Goal: Information Seeking & Learning: Understand process/instructions

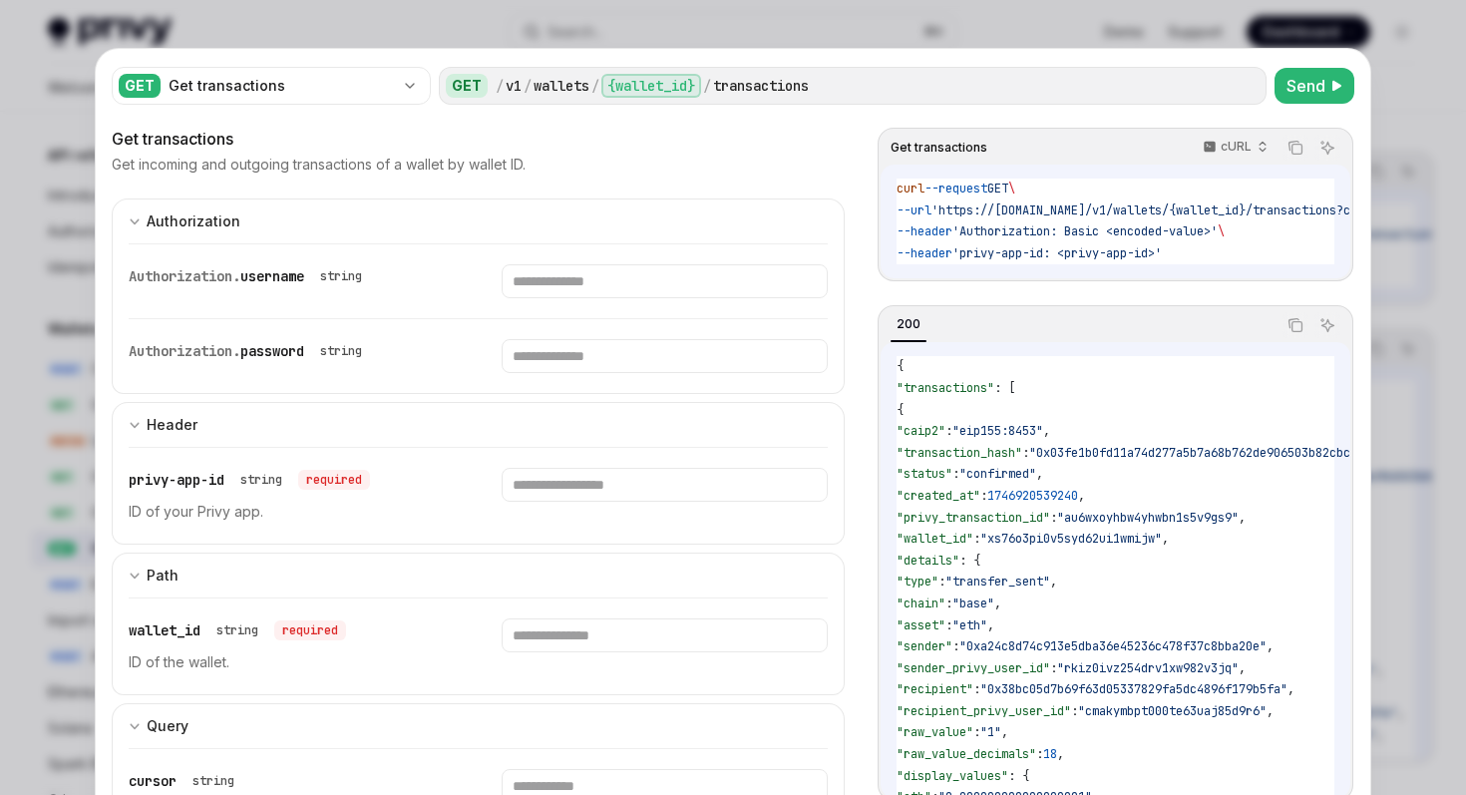
select select "****"
select select "***"
click at [0, 212] on div at bounding box center [733, 397] width 1466 height 795
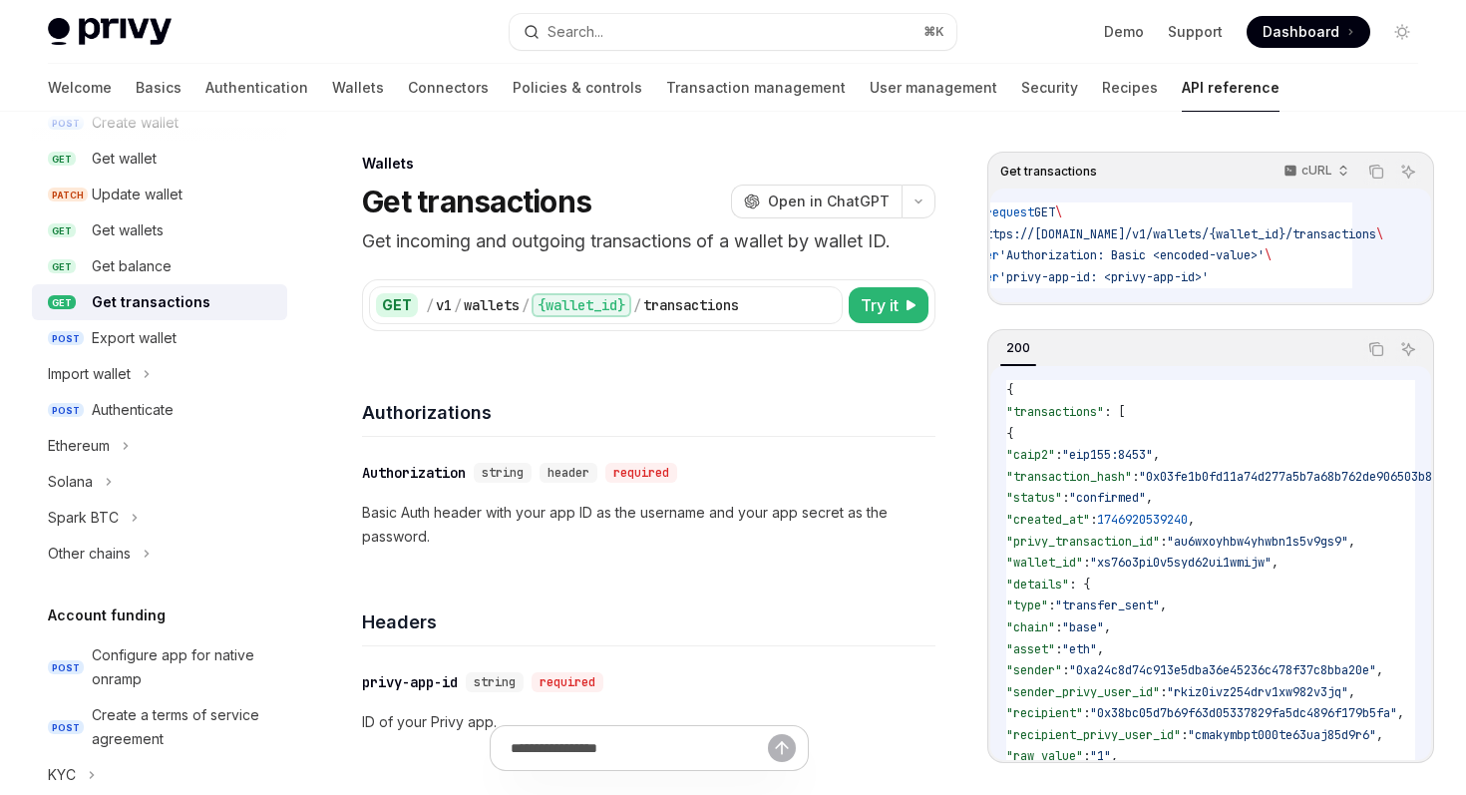
scroll to position [236, 0]
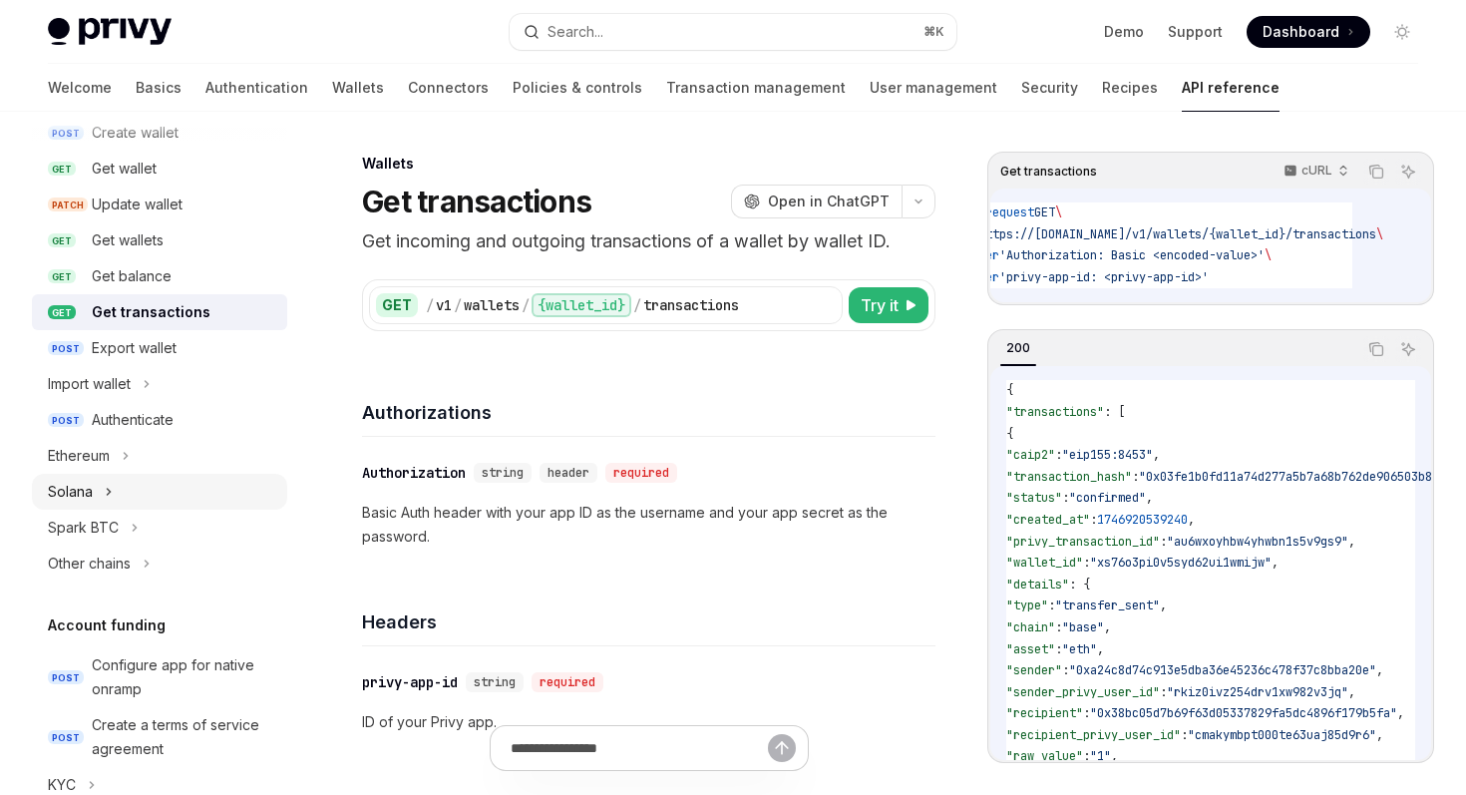
click at [154, 478] on button "Solana" at bounding box center [159, 492] width 255 height 36
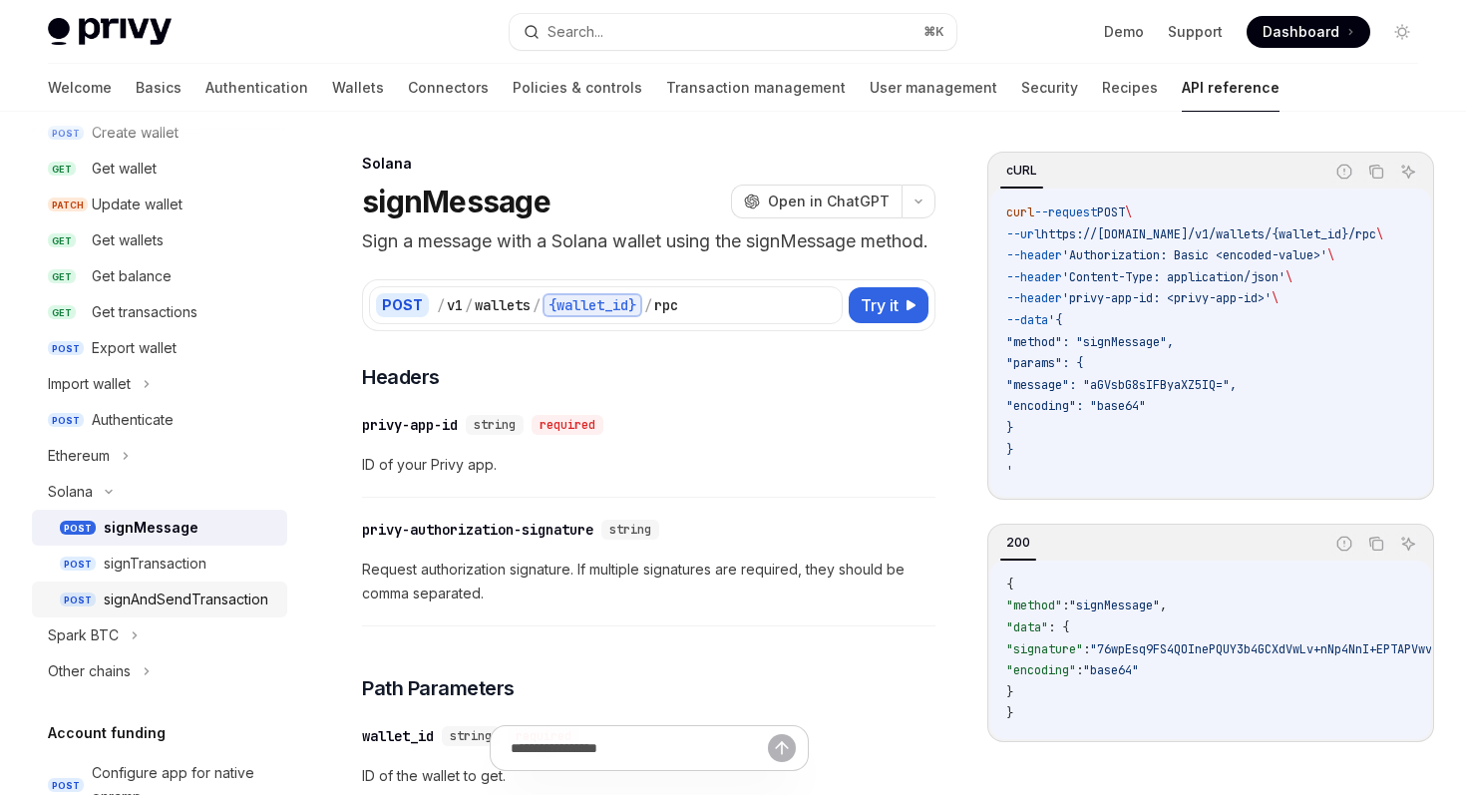
click at [213, 608] on div "signAndSendTransaction" at bounding box center [186, 599] width 165 height 24
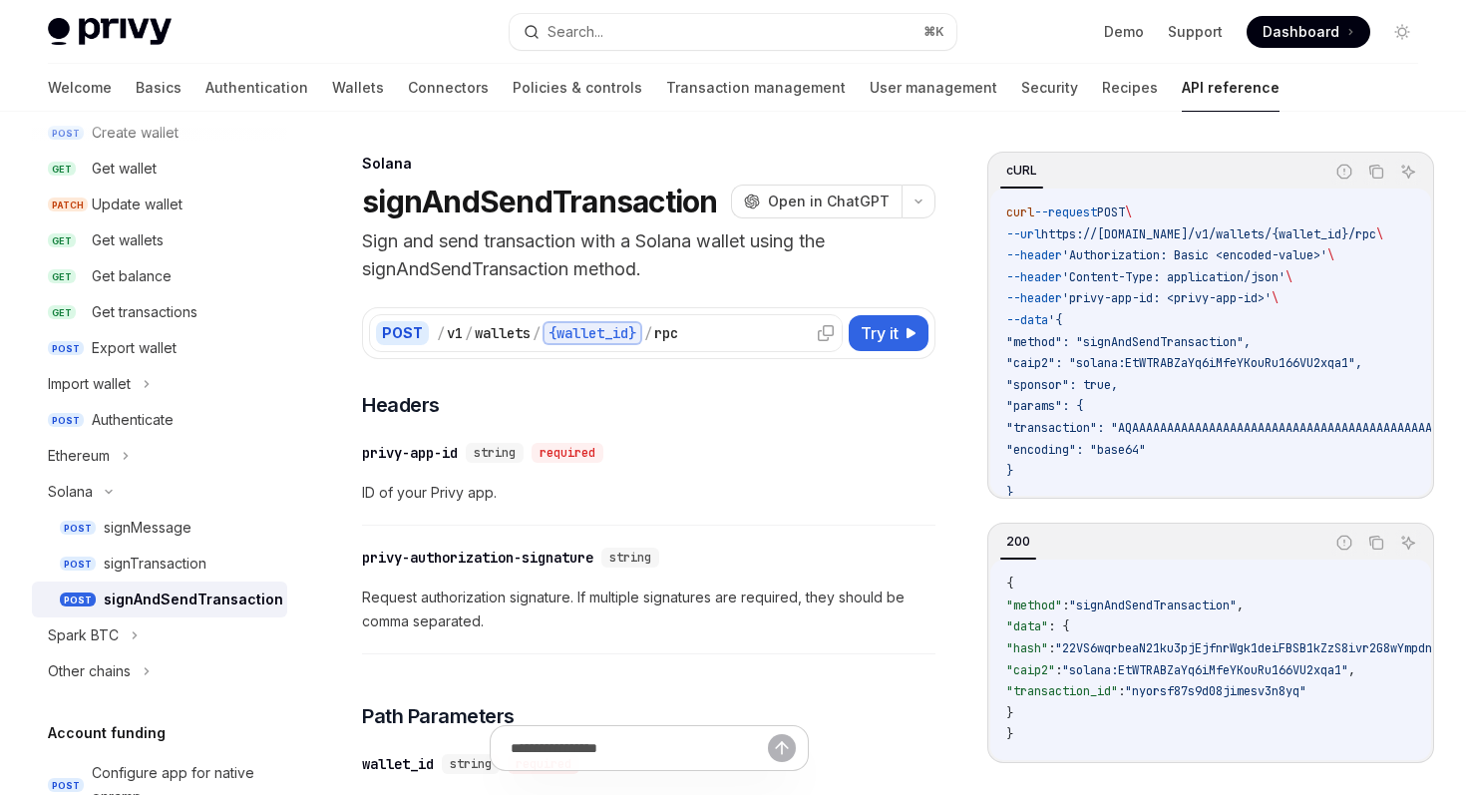
click at [748, 334] on div "/ v1 / wallets / {wallet_id} / rpc" at bounding box center [636, 333] width 399 height 24
click at [871, 335] on span "Try it" at bounding box center [880, 333] width 38 height 24
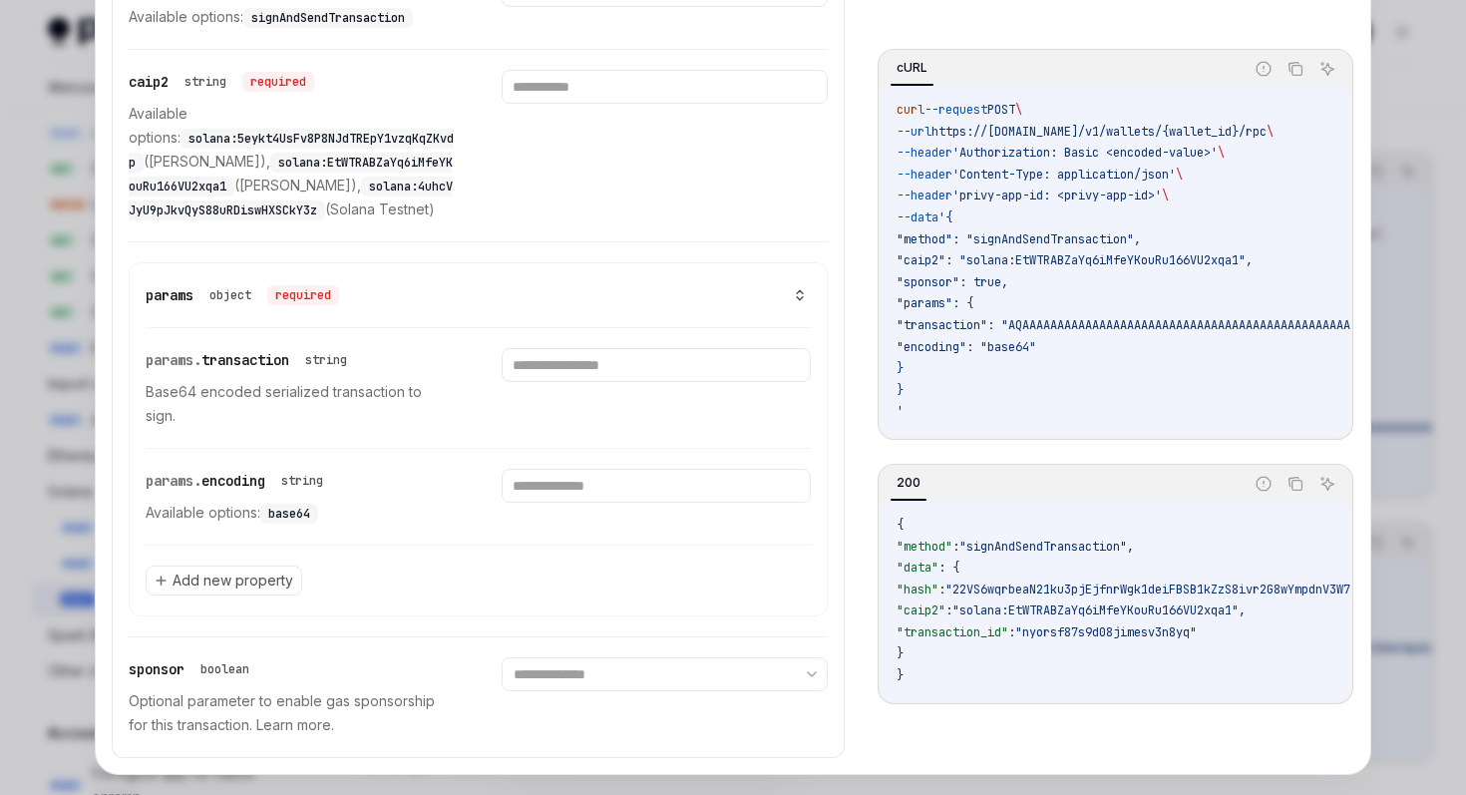
scroll to position [1016, 0]
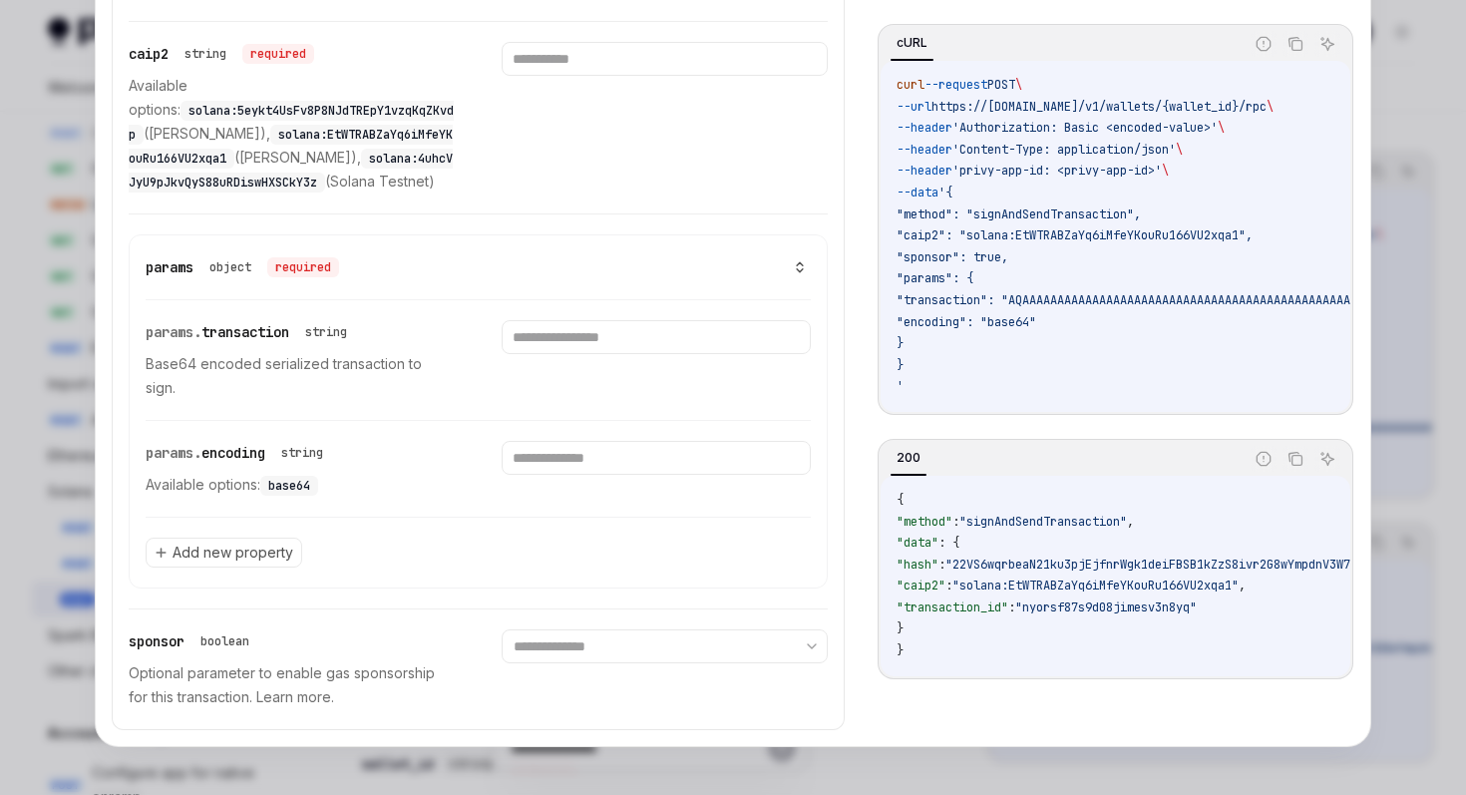
click at [17, 347] on div at bounding box center [733, 397] width 1466 height 795
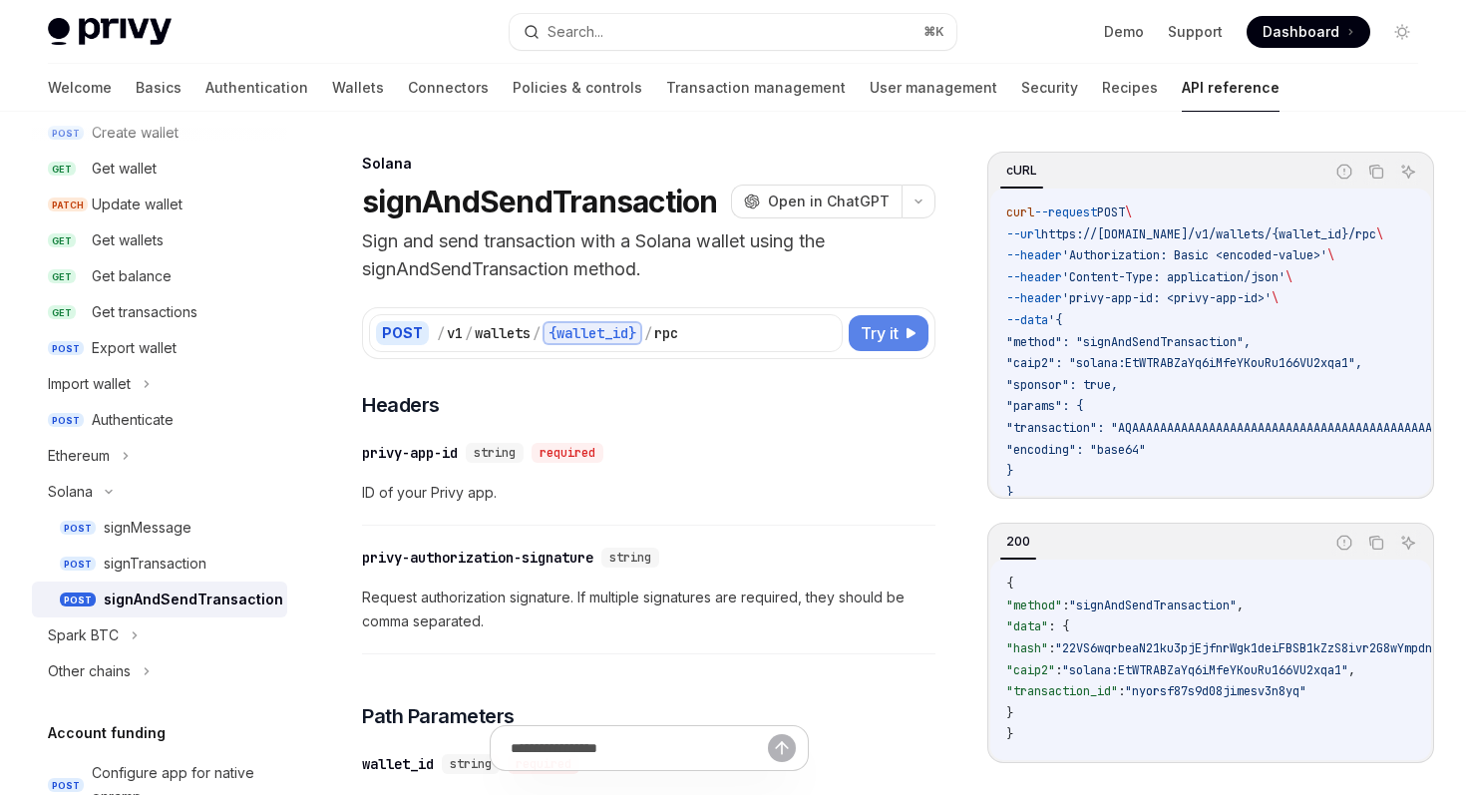
click at [887, 325] on span "Try it" at bounding box center [880, 333] width 38 height 24
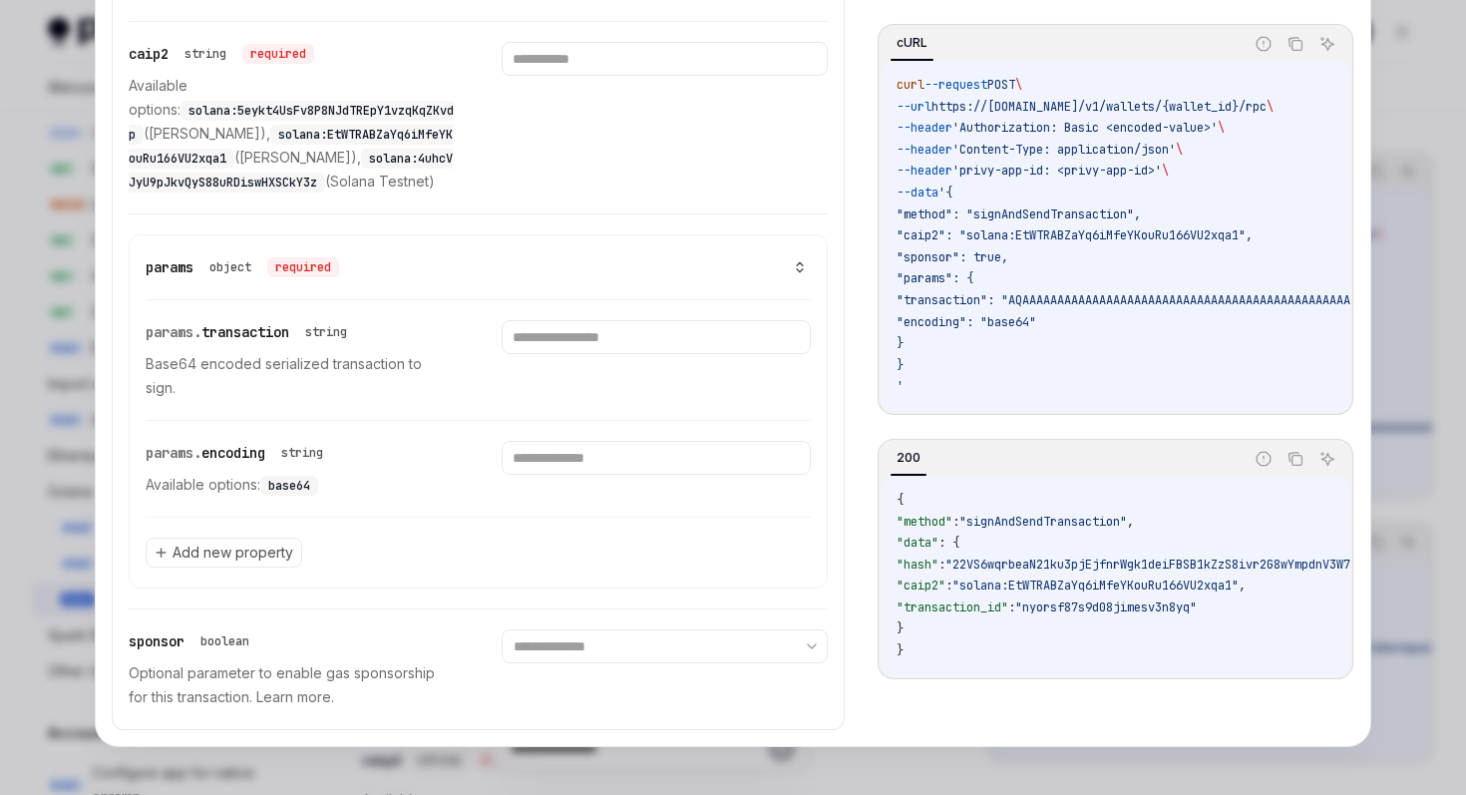
scroll to position [292, 0]
click at [45, 369] on div at bounding box center [733, 397] width 1466 height 795
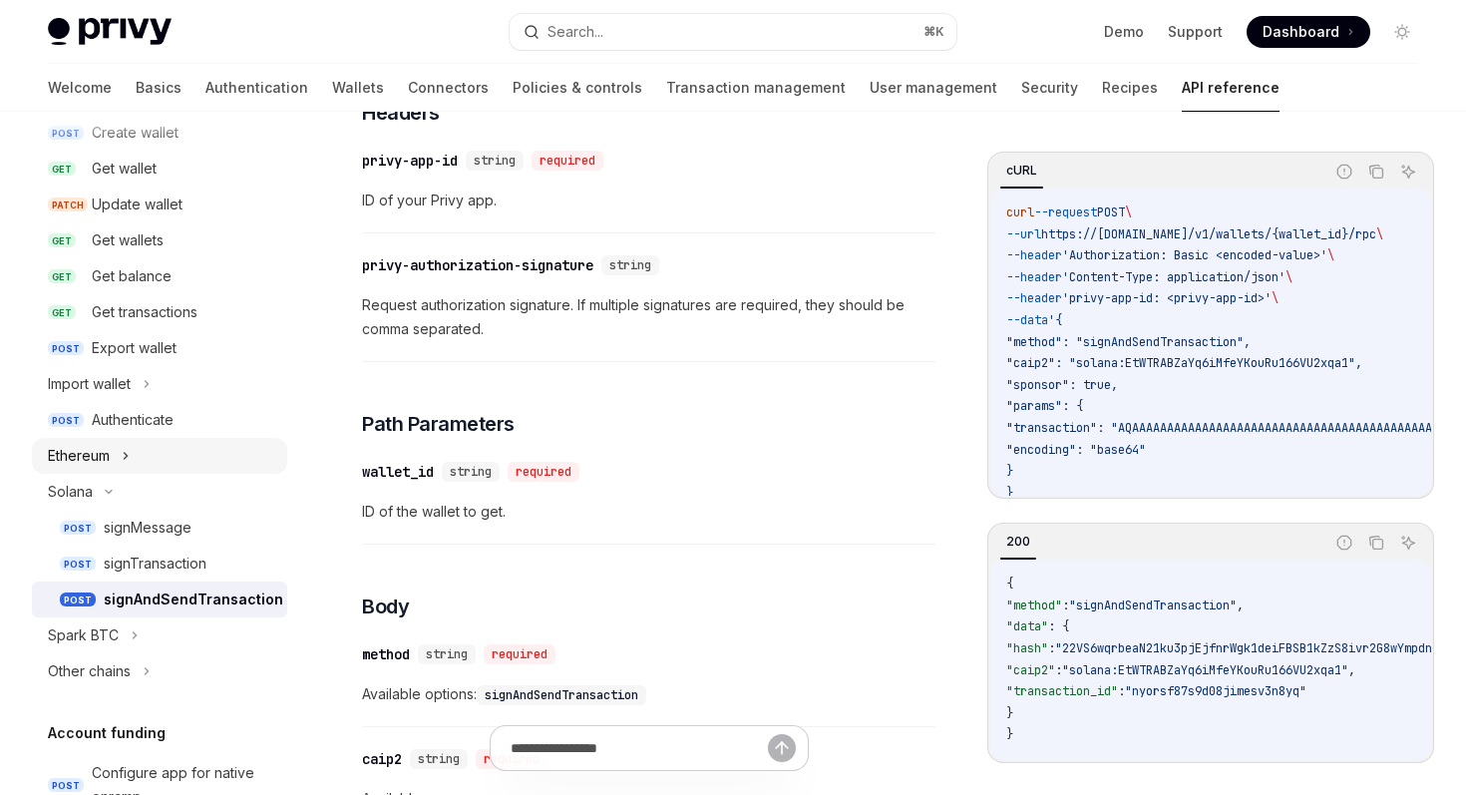
click at [205, 444] on button "Ethereum" at bounding box center [159, 456] width 255 height 36
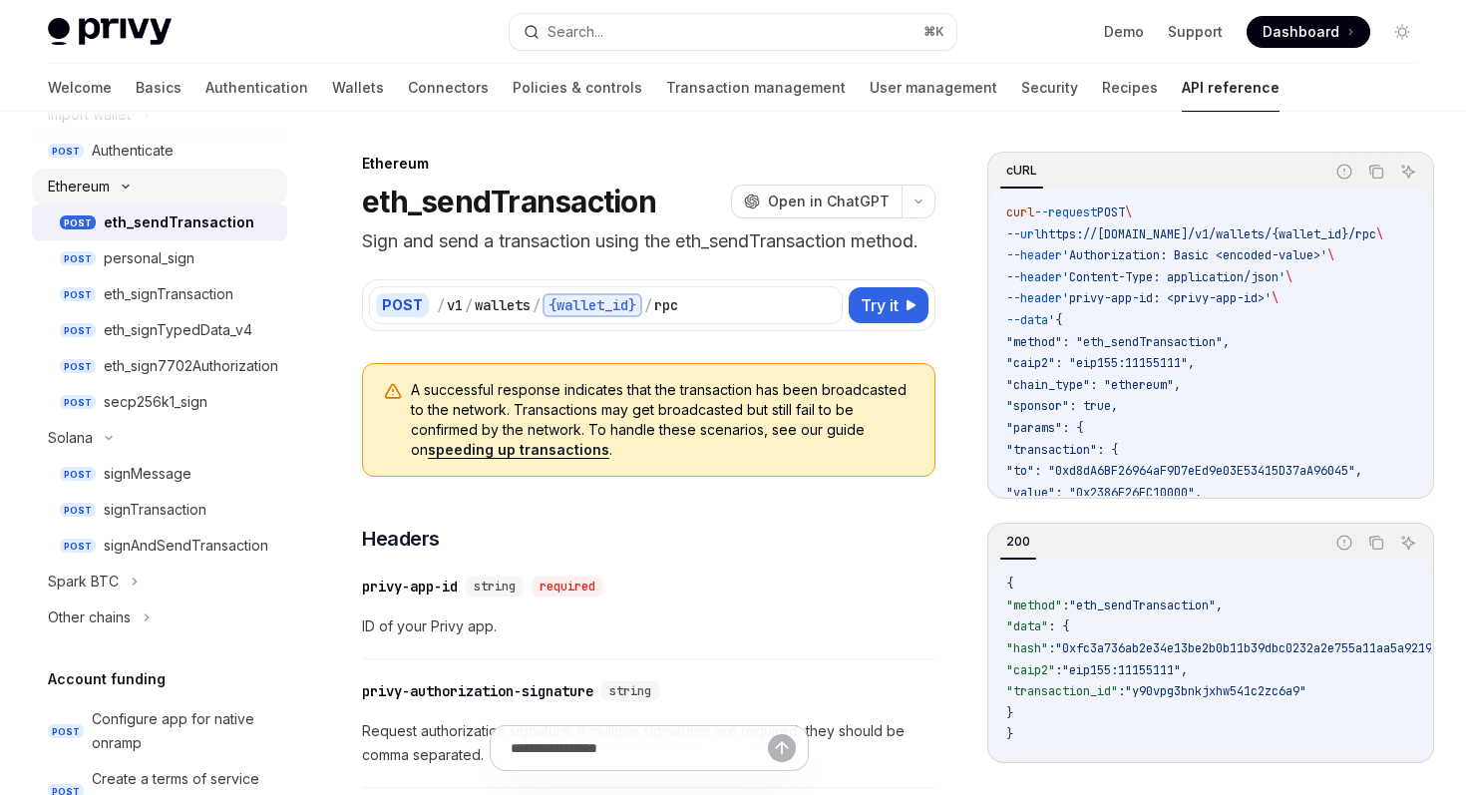
scroll to position [521, 0]
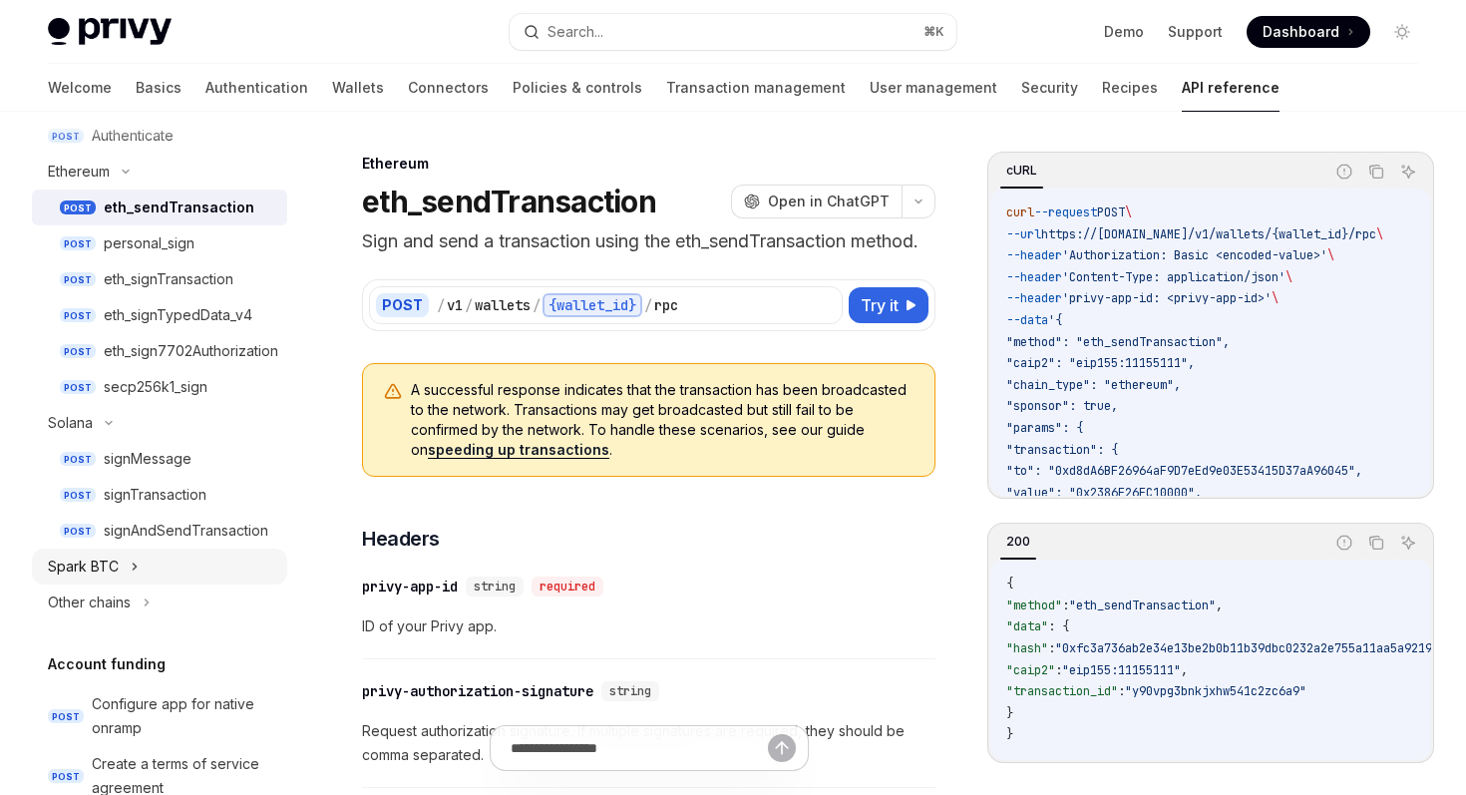
click at [162, 568] on button "Spark BTC" at bounding box center [159, 567] width 255 height 36
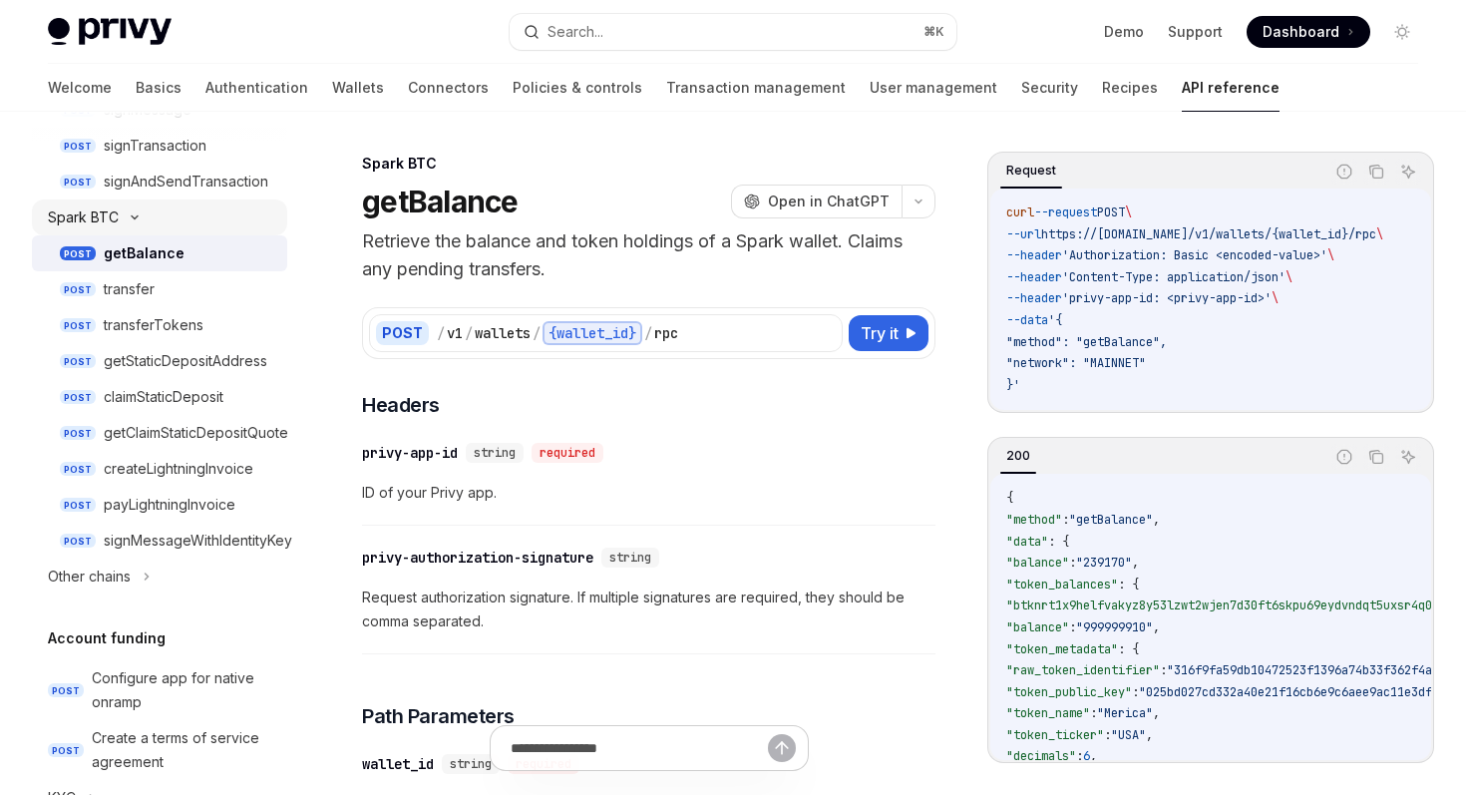
scroll to position [871, 0]
click at [191, 573] on button "Other chains" at bounding box center [159, 575] width 255 height 36
type textarea "*"
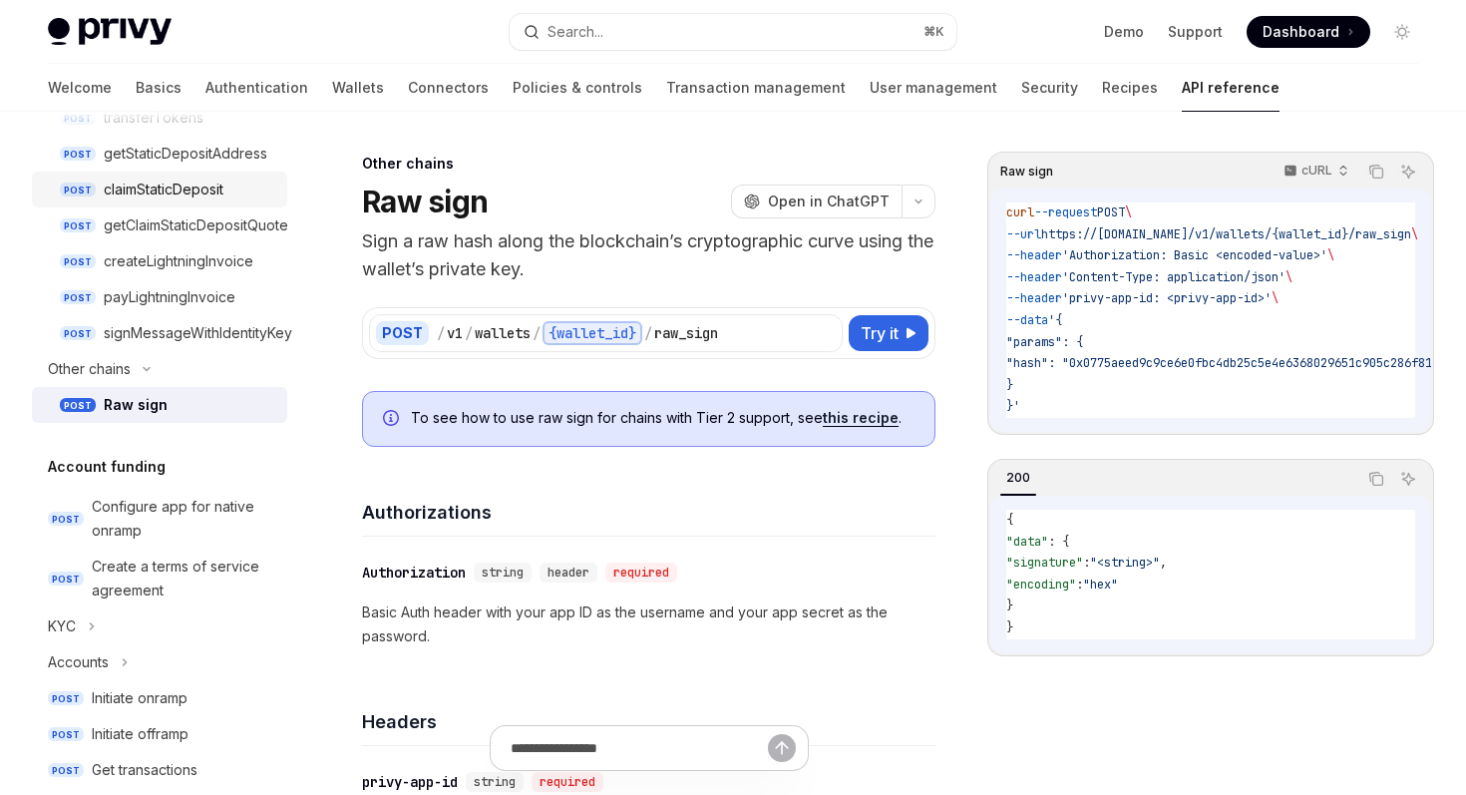
scroll to position [1082, 0]
